Goal: Information Seeking & Learning: Understand process/instructions

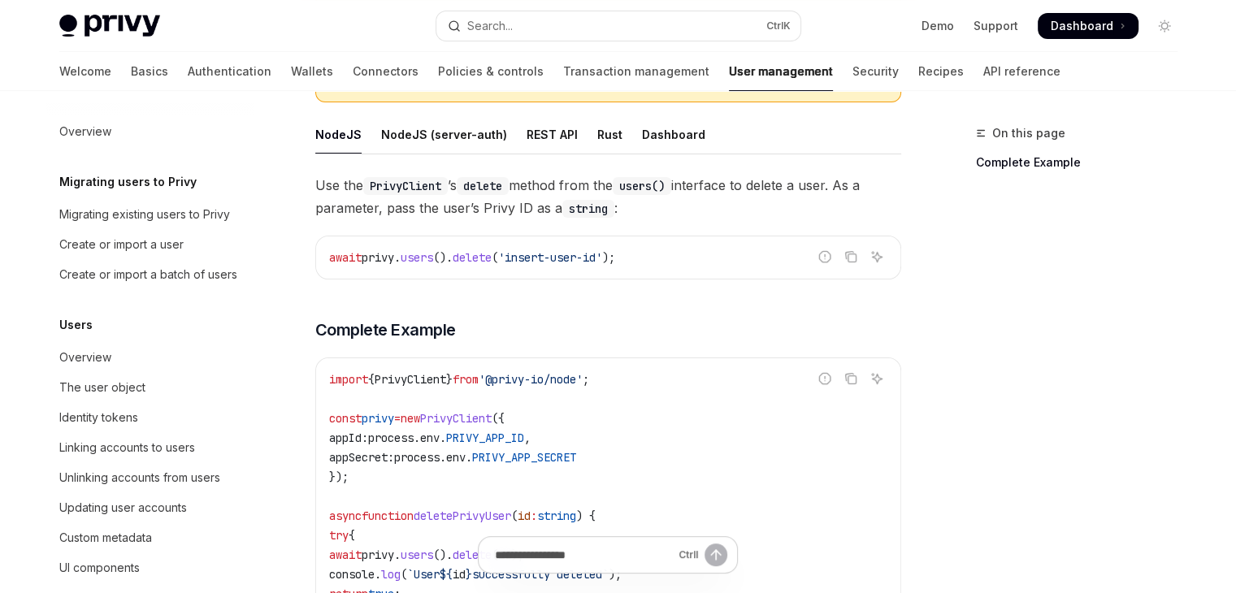
scroll to position [358, 0]
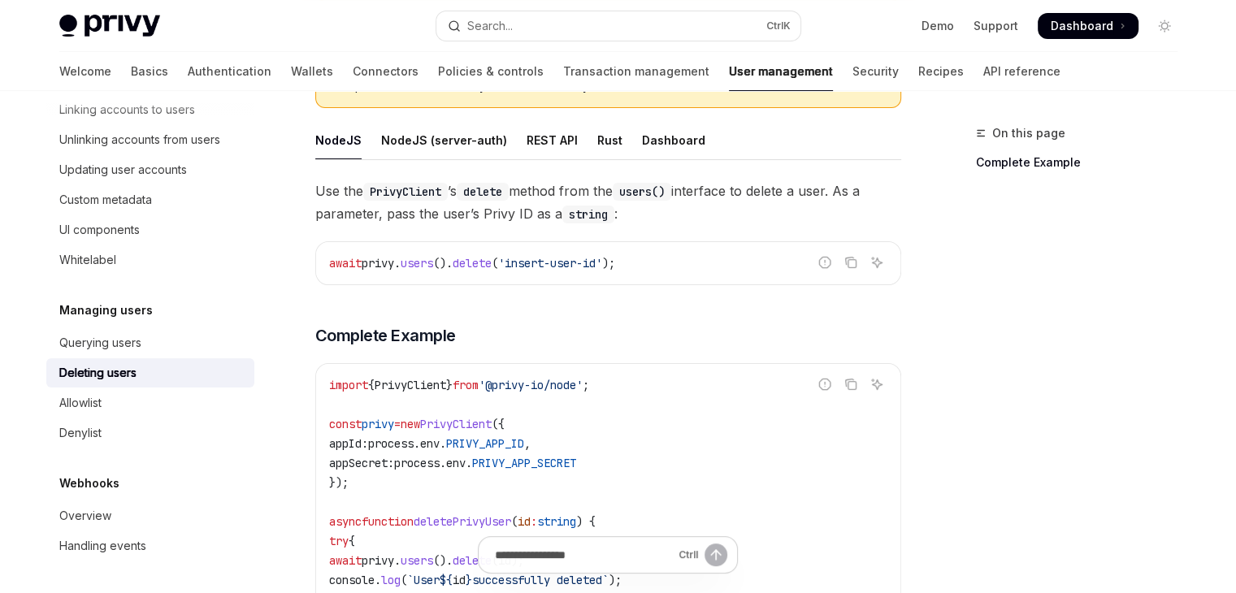
type textarea "*"
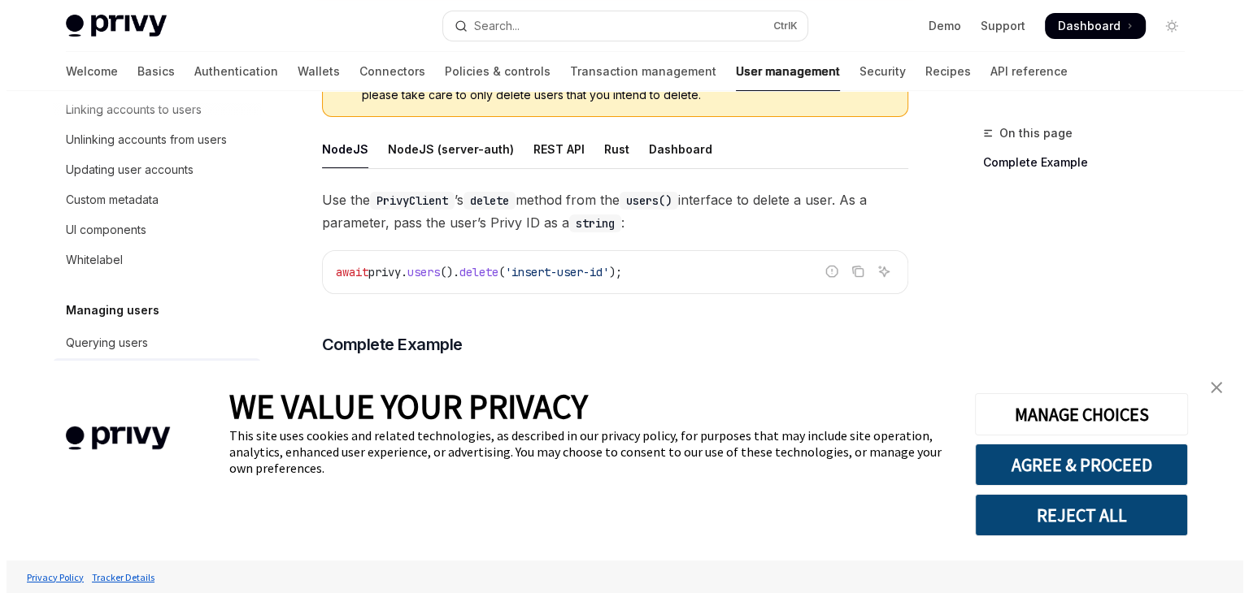
scroll to position [280, 0]
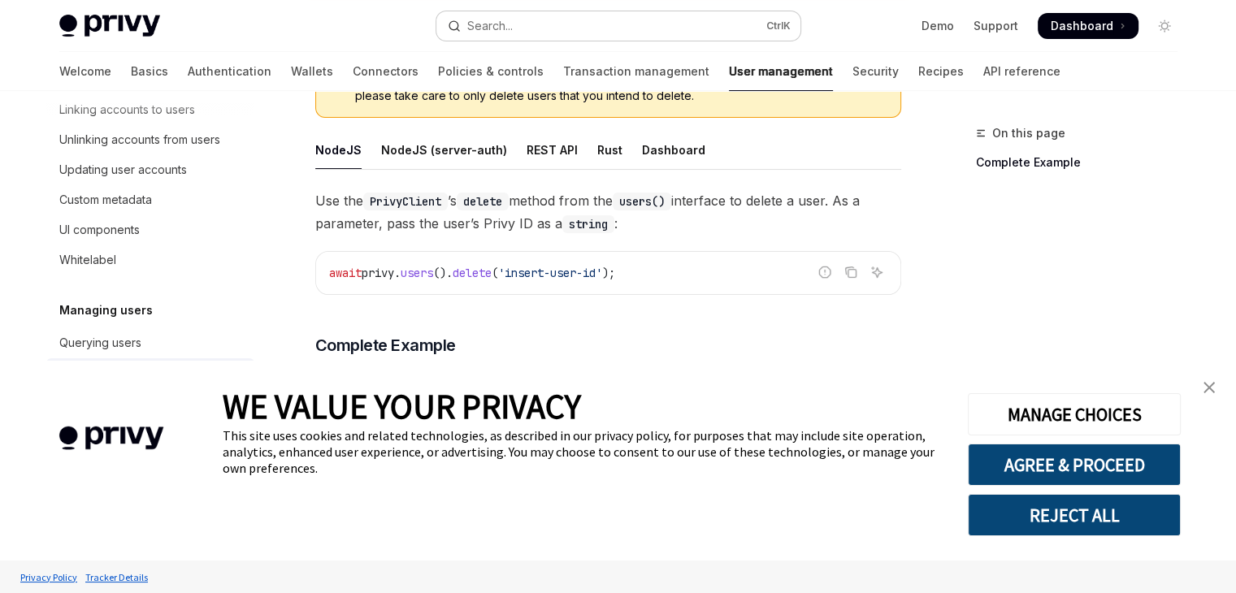
click at [494, 24] on div "Search..." at bounding box center [490, 26] width 46 height 20
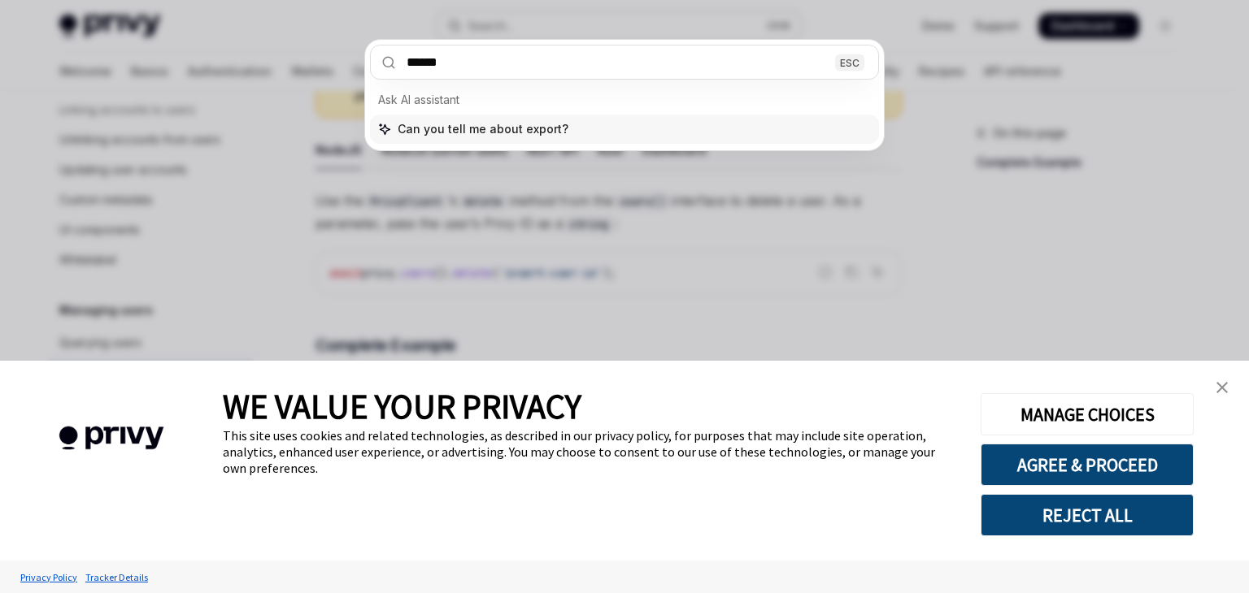
type input "******"
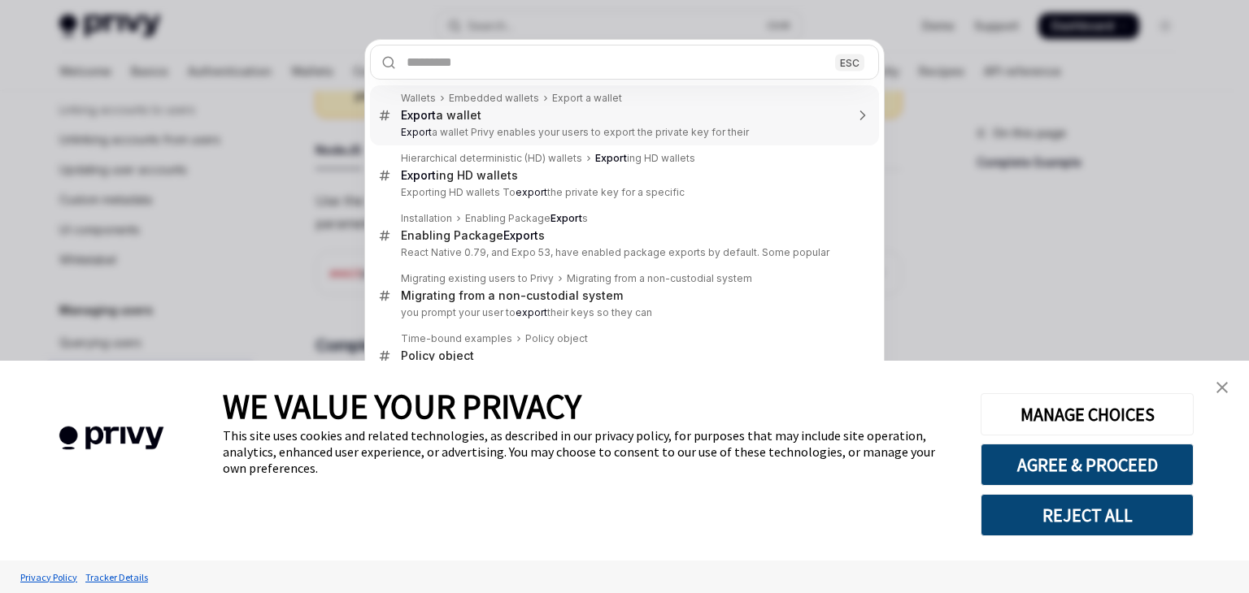
type textarea "*"
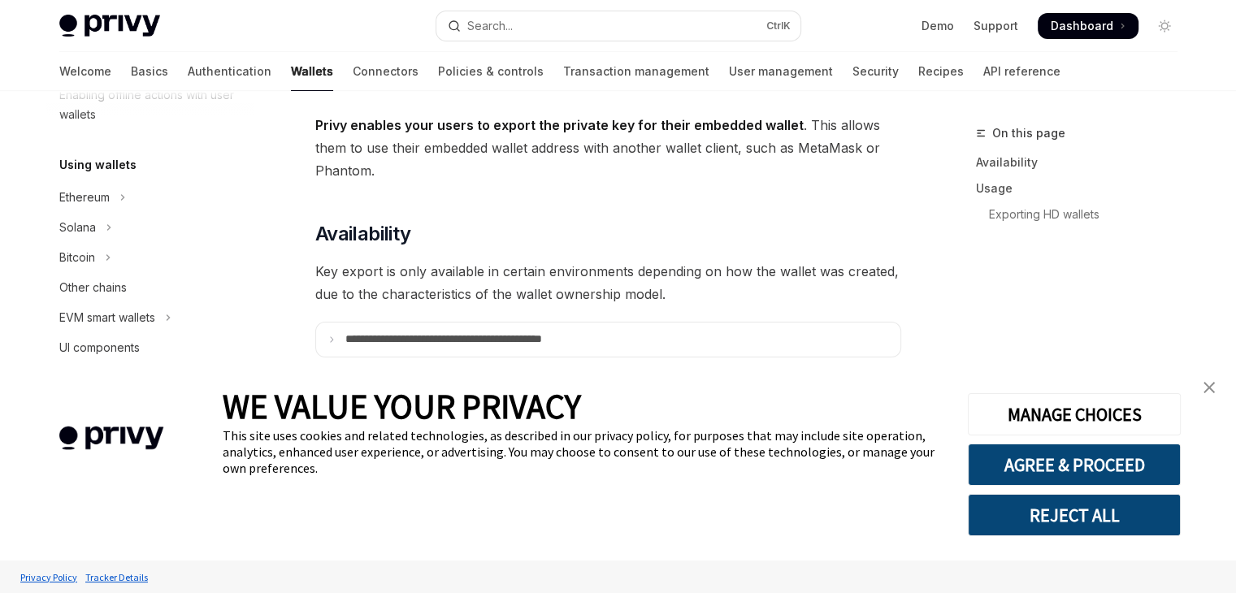
scroll to position [30, 0]
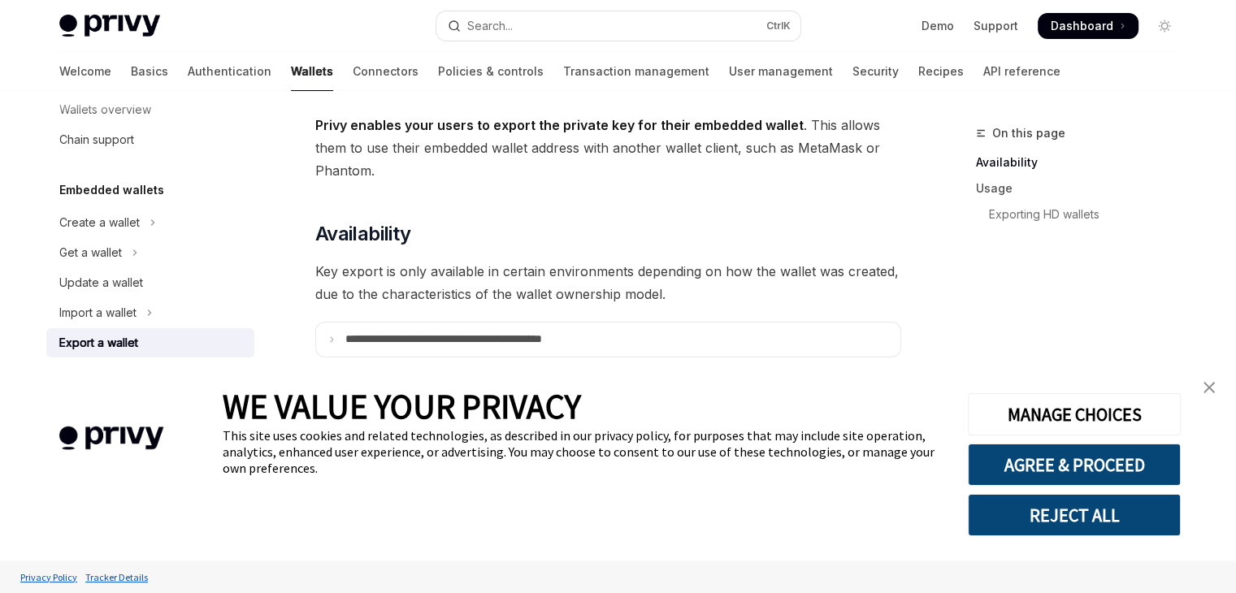
click at [1212, 384] on img "close banner" at bounding box center [1209, 387] width 11 height 11
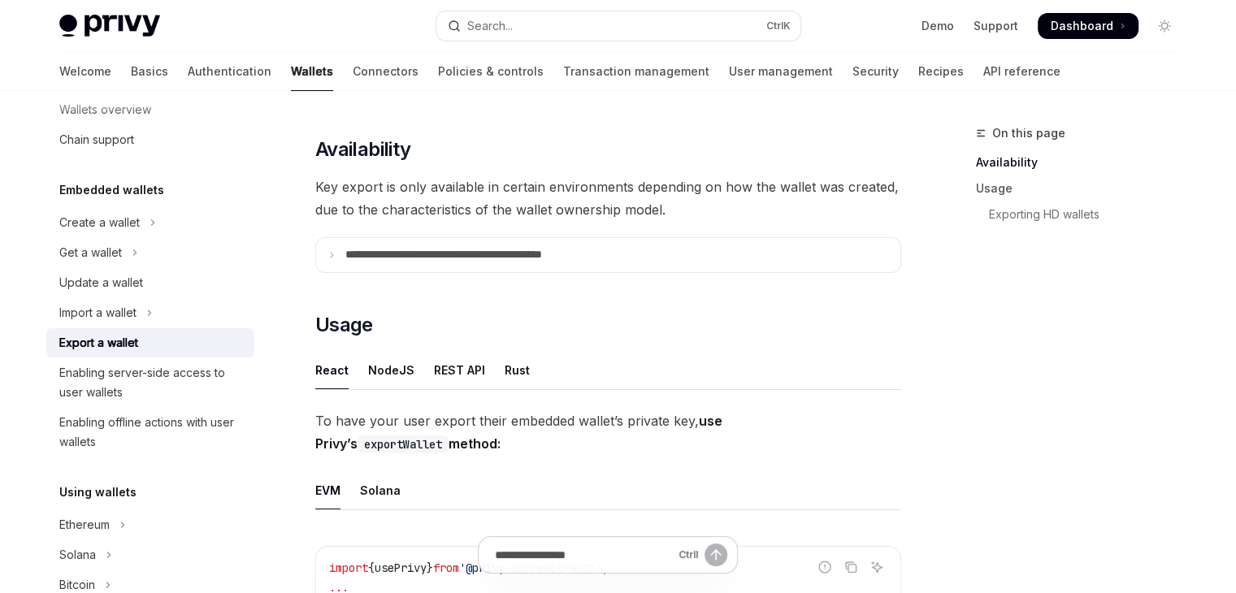
scroll to position [179, 0]
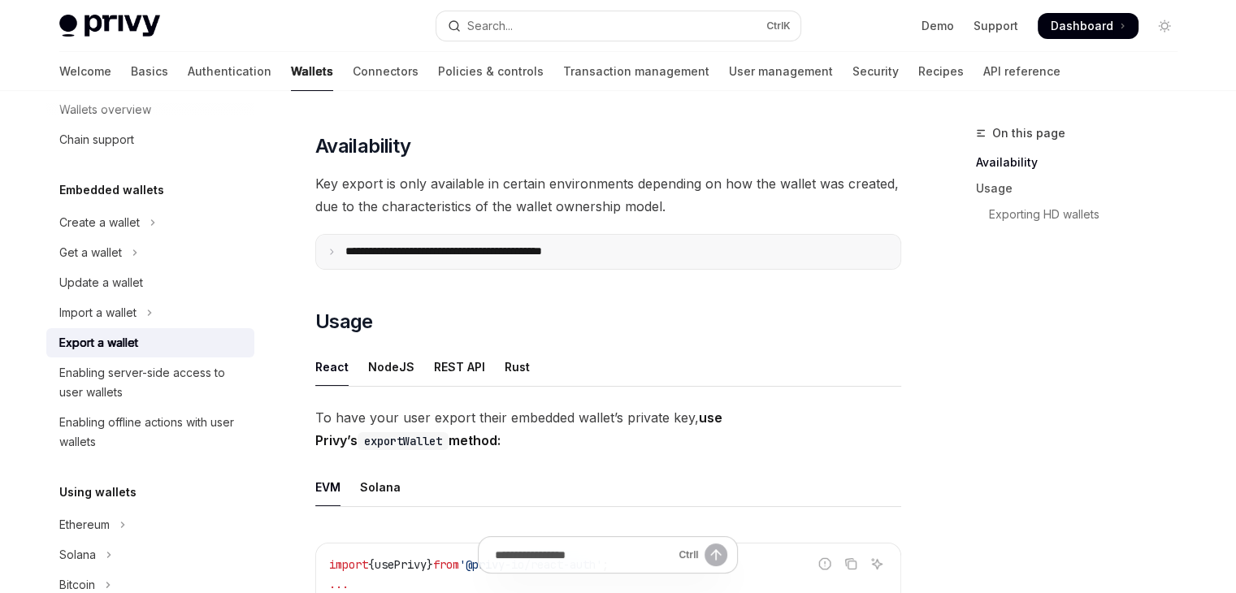
click at [676, 252] on summary "**********" at bounding box center [608, 252] width 584 height 34
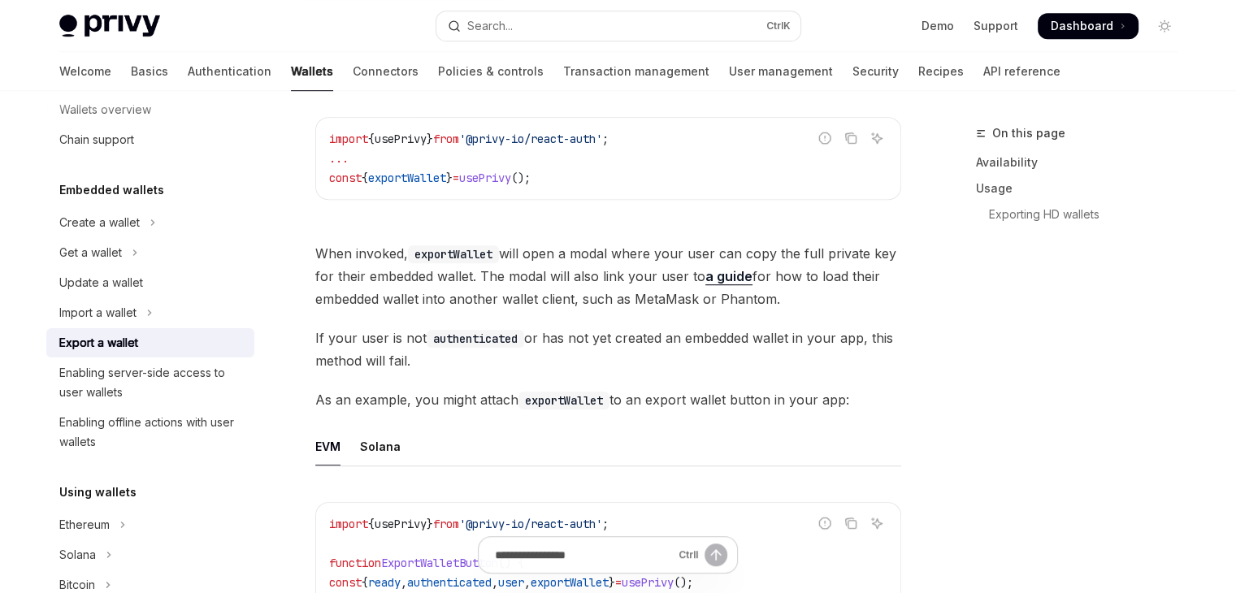
scroll to position [998, 0]
click at [723, 278] on link "a guide" at bounding box center [729, 277] width 47 height 17
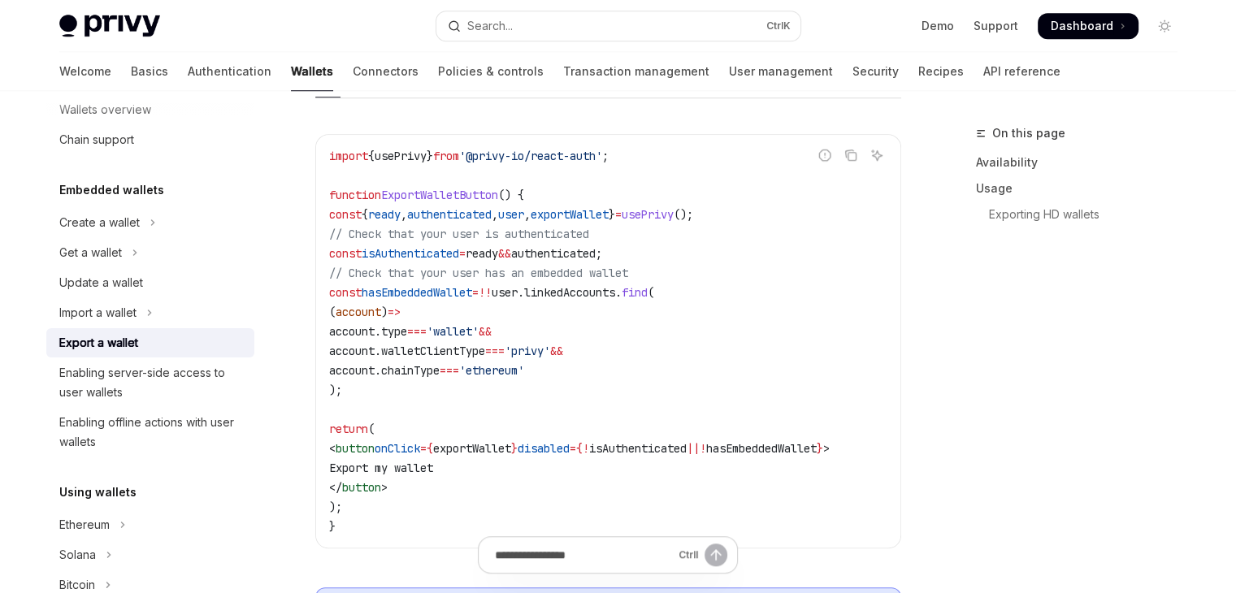
scroll to position [1396, 0]
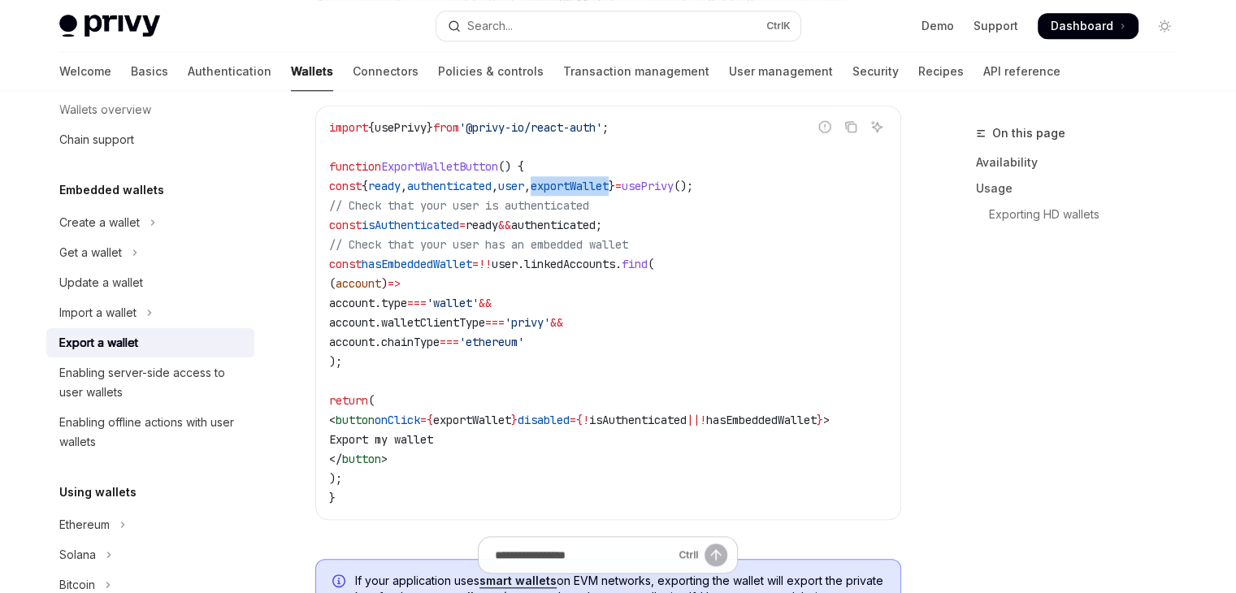
drag, startPoint x: 579, startPoint y: 184, endPoint x: 663, endPoint y: 179, distance: 84.7
click at [663, 179] on span "const { ready , authenticated , user , exportWallet } = usePrivy ();" at bounding box center [511, 186] width 364 height 15
copy span "exportWallet"
drag, startPoint x: 717, startPoint y: 207, endPoint x: 633, endPoint y: 96, distance: 139.3
click at [715, 207] on code "import { usePrivy } from '@privy-io/react-auth' ; function ExportWalletButton (…" at bounding box center [608, 313] width 558 height 390
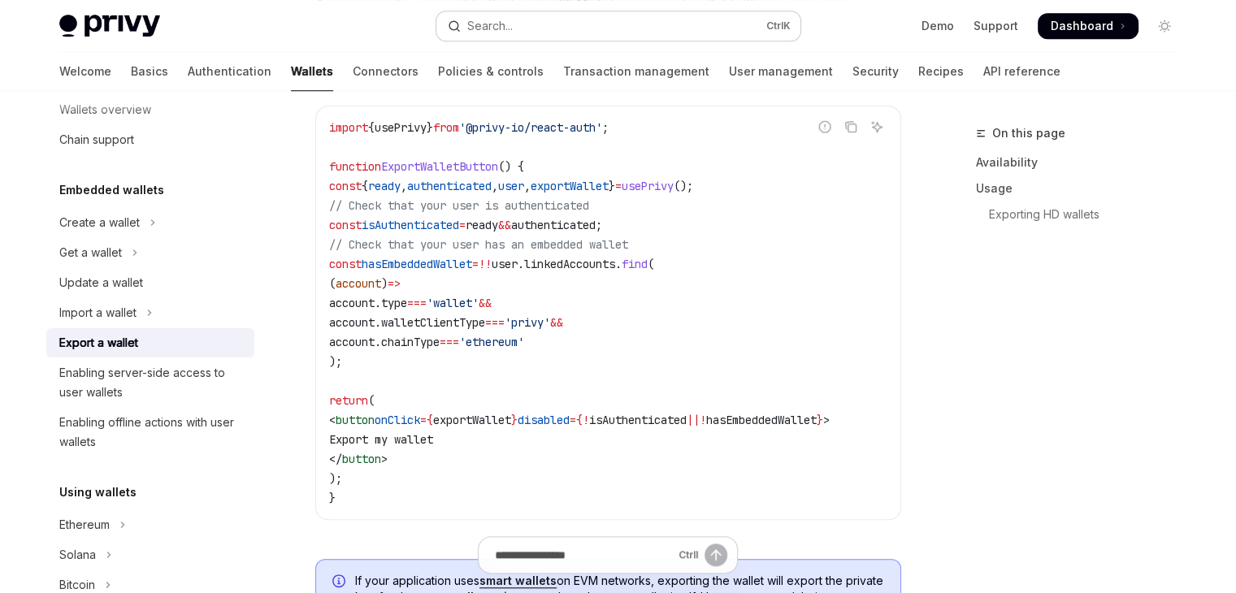
click at [596, 24] on button "Search... Ctrl K" at bounding box center [618, 25] width 364 height 29
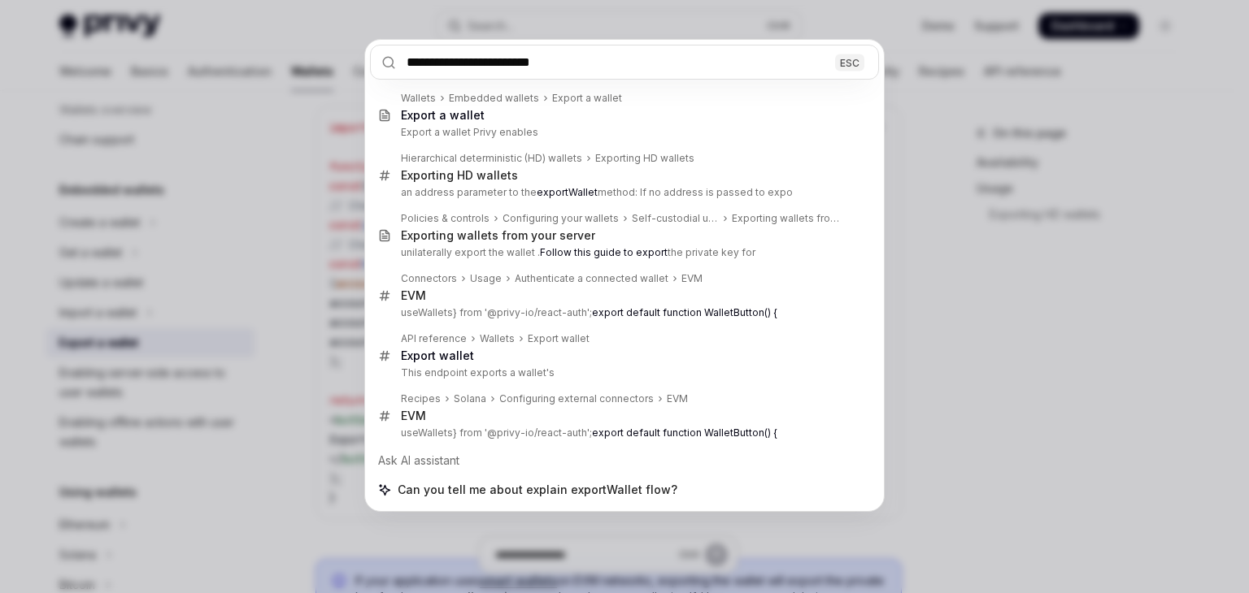
type input "**********"
click at [1008, 285] on div "**********" at bounding box center [624, 296] width 1249 height 593
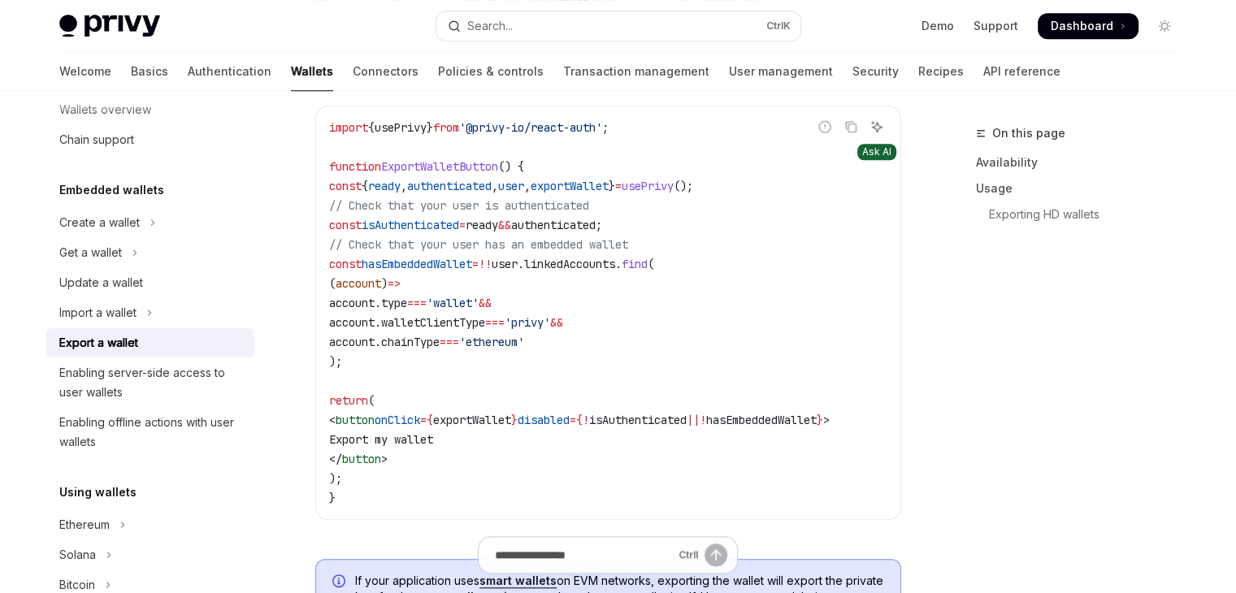
click at [873, 123] on icon "Ask AI" at bounding box center [877, 126] width 13 height 13
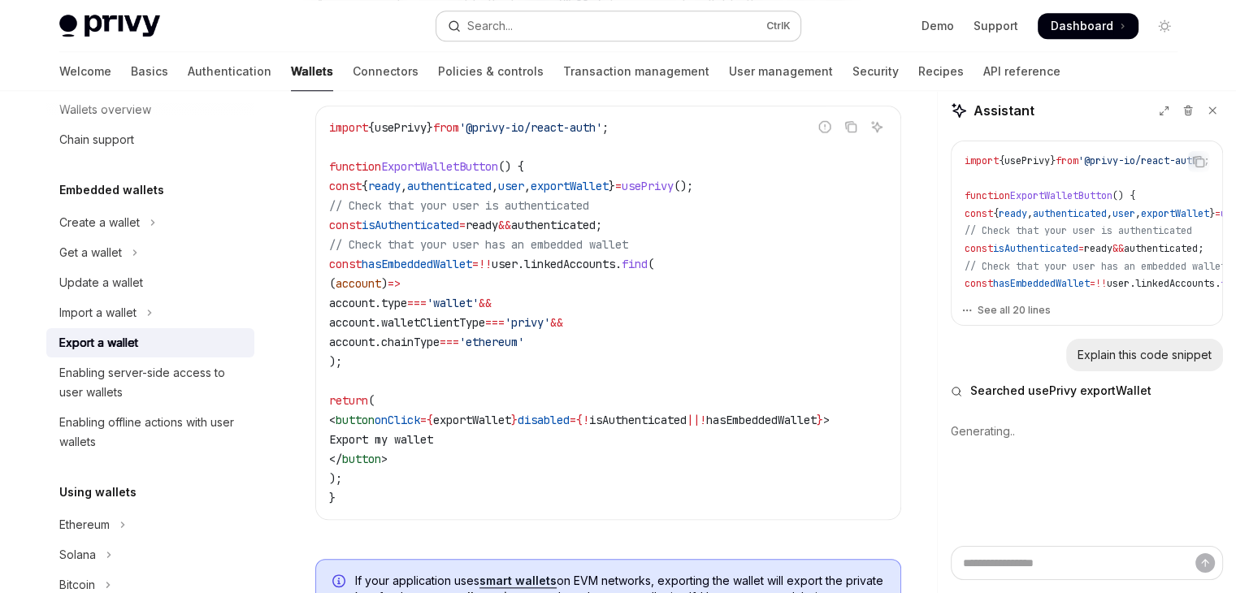
type textarea "*"
